Goal: Navigation & Orientation: Find specific page/section

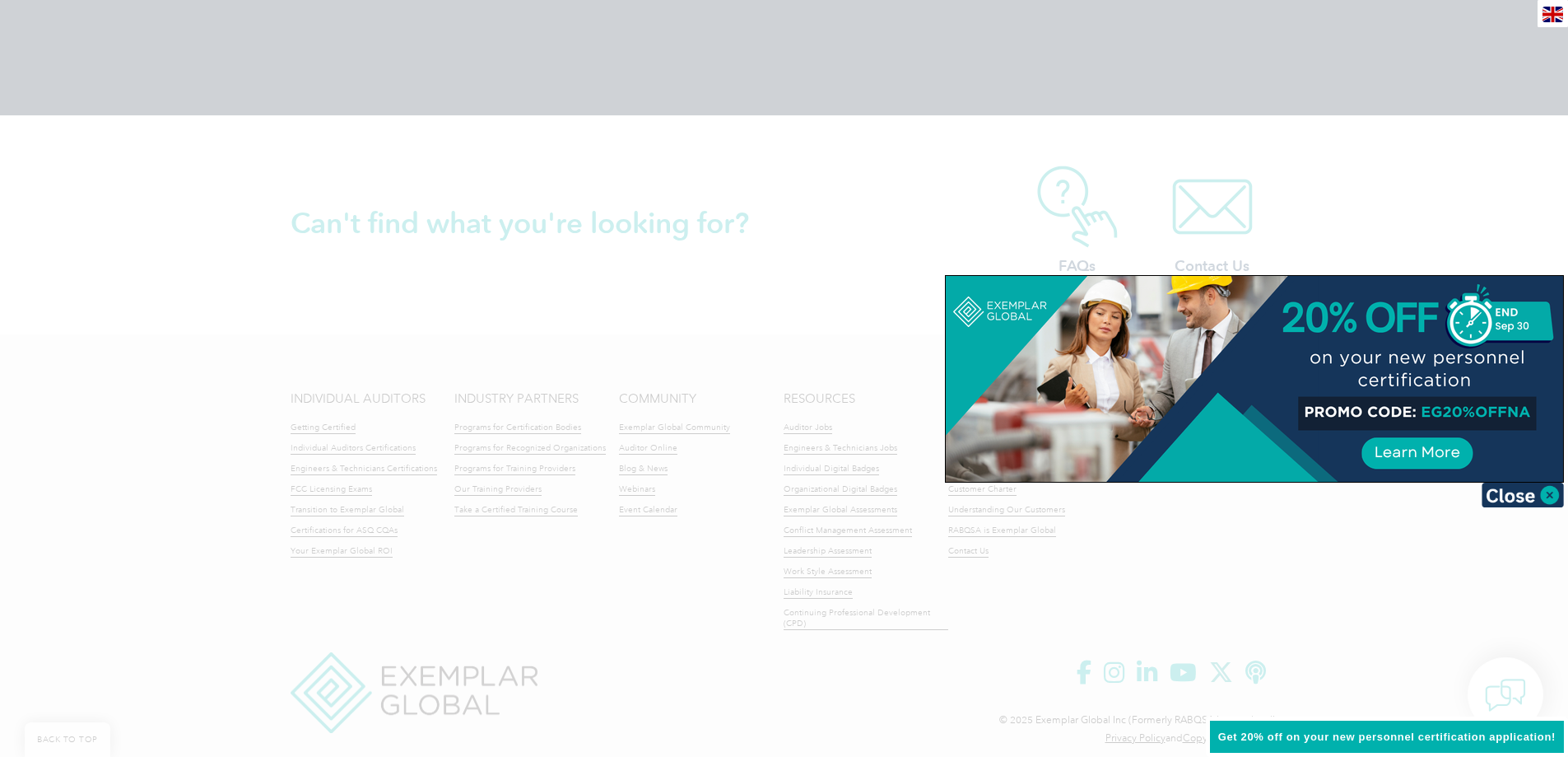
scroll to position [3762, 0]
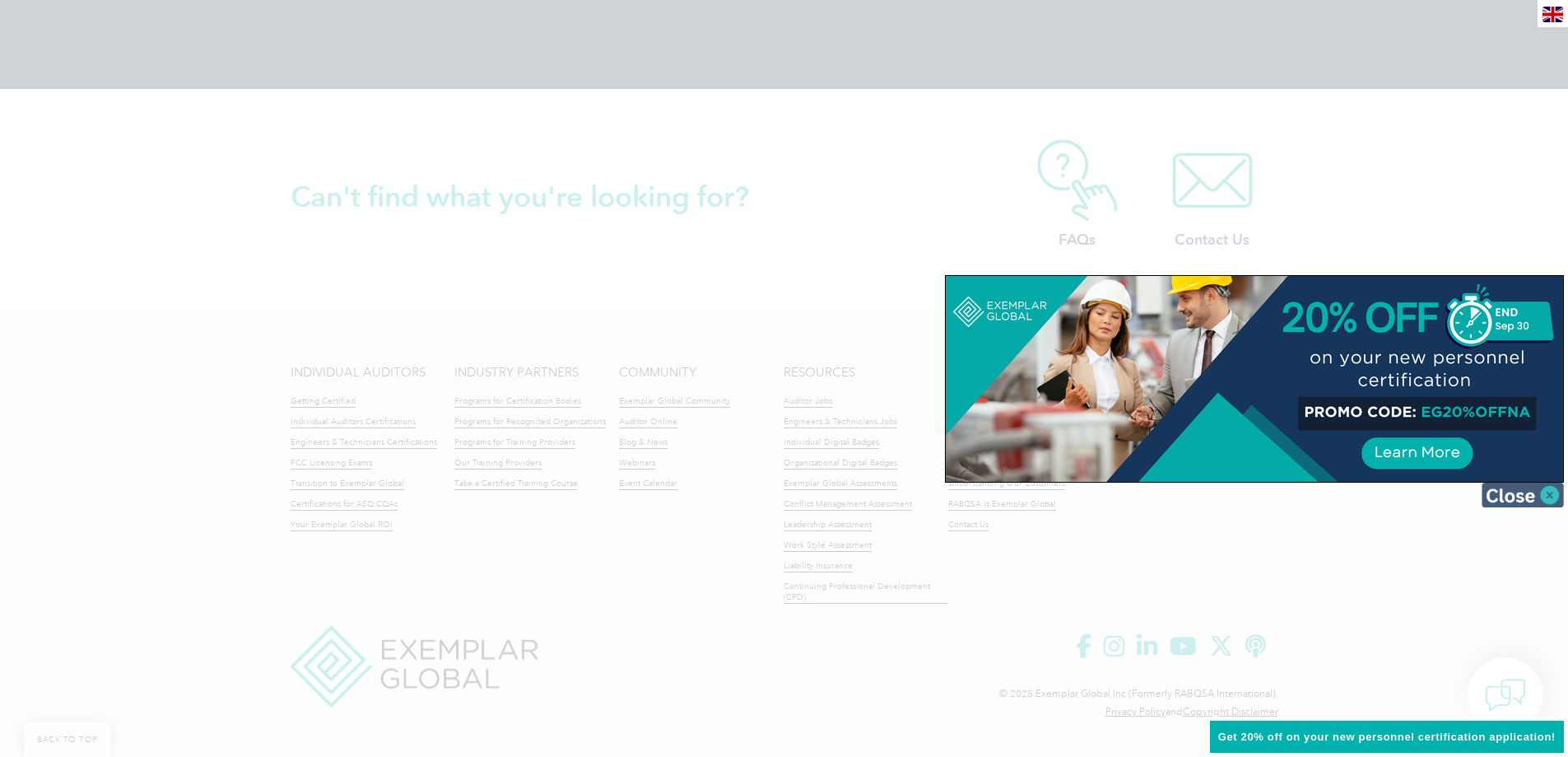
click at [1546, 493] on img at bounding box center [1523, 495] width 82 height 25
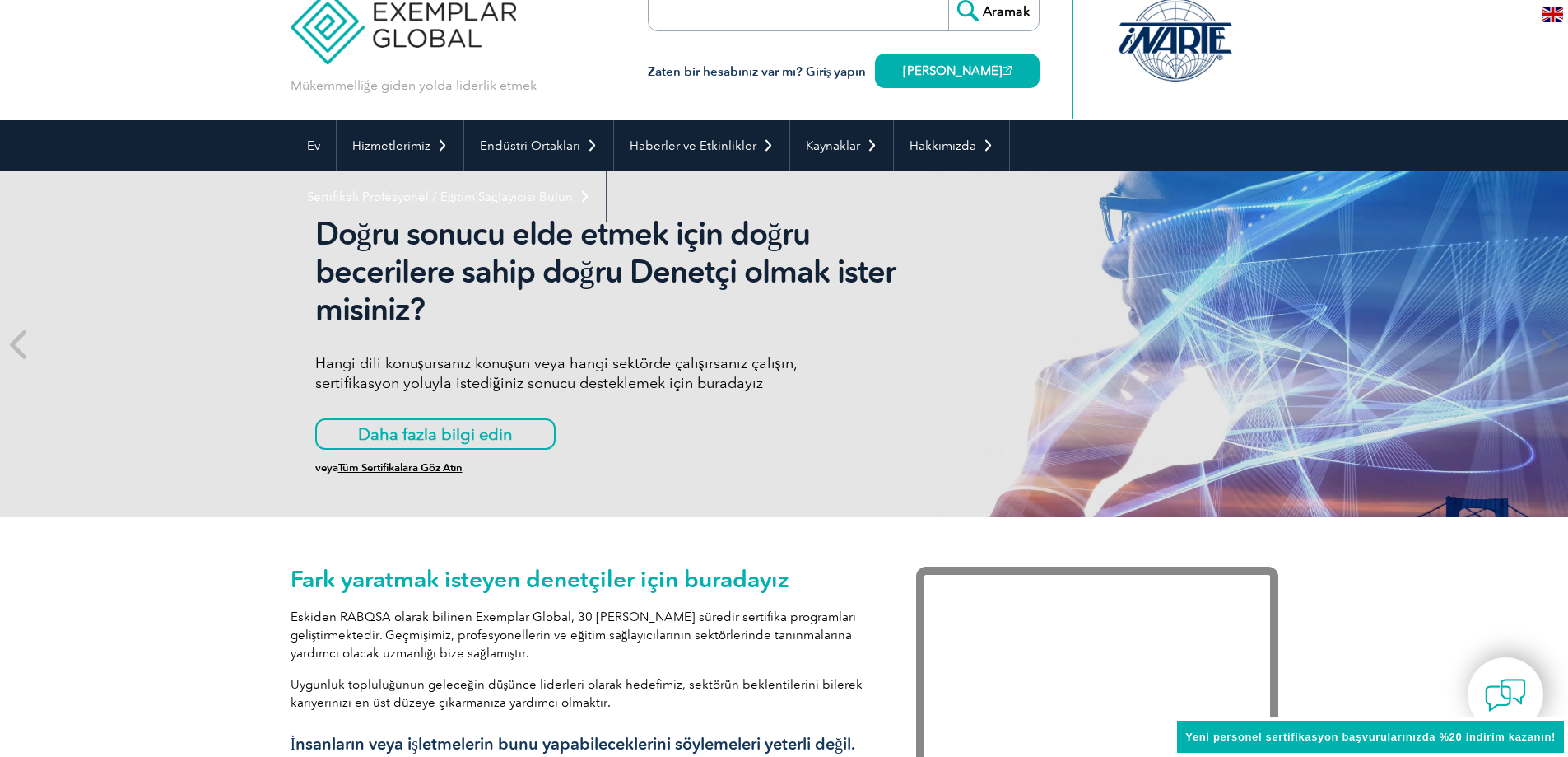
scroll to position [0, 0]
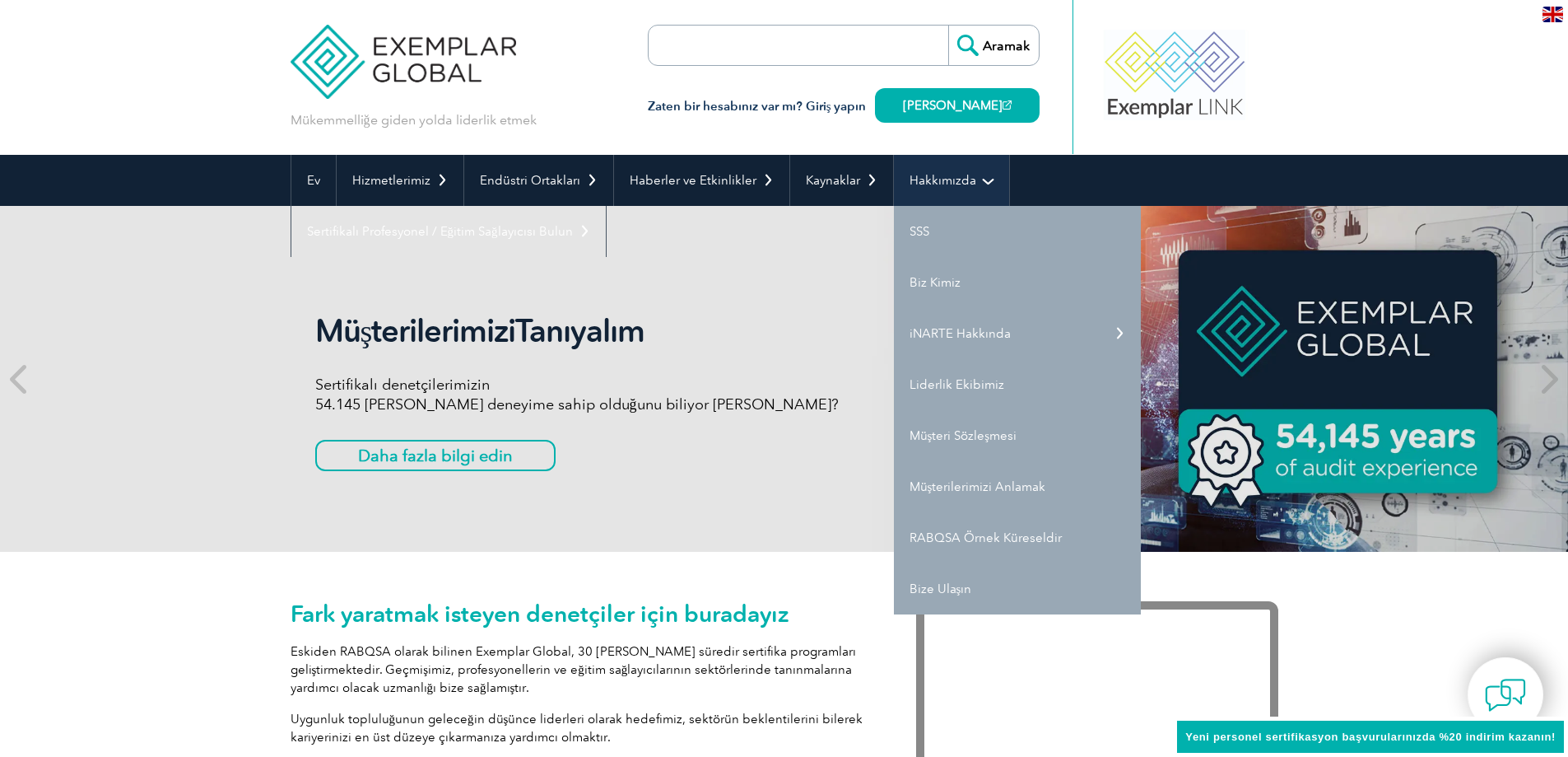
click at [940, 180] on font "Hakkımızda" at bounding box center [943, 180] width 67 height 14
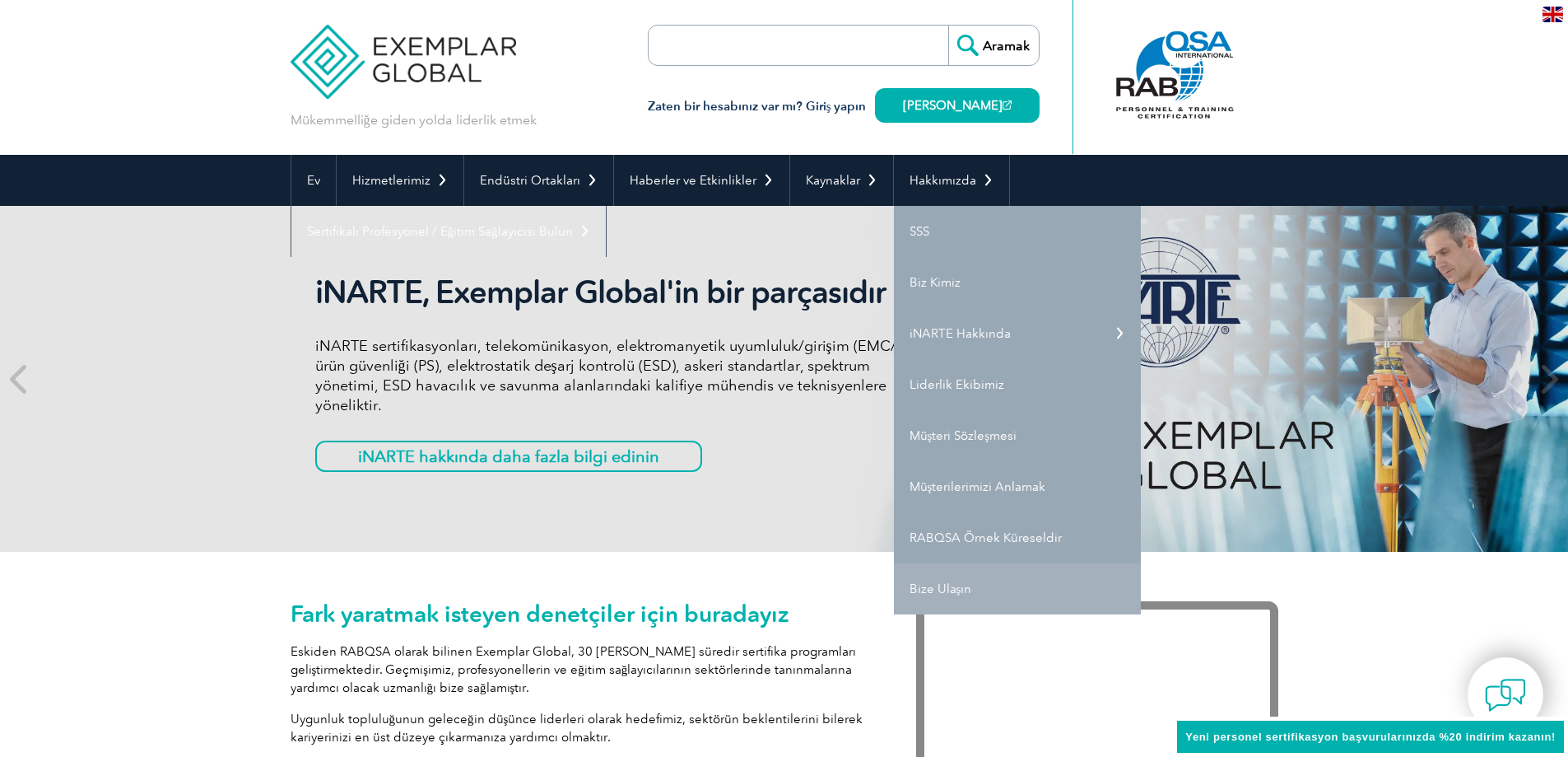
click at [988, 590] on link "Bize Ulaşın" at bounding box center [1017, 588] width 247 height 51
